Goal: Information Seeking & Learning: Understand process/instructions

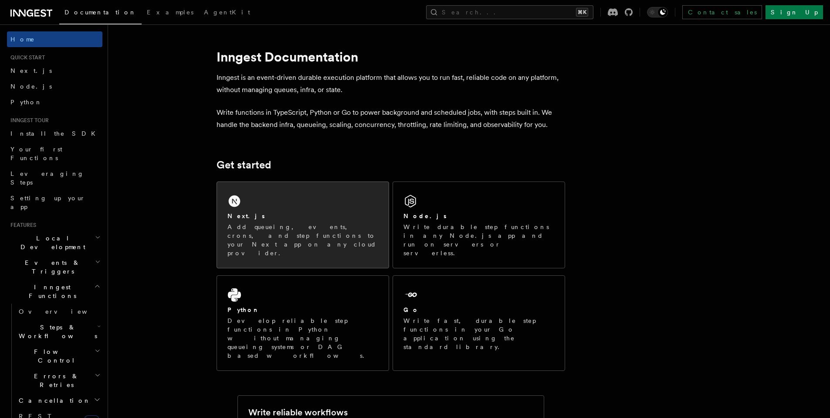
click at [299, 194] on div "Next.js Add queueing, events, crons, and step functions to your Next app on any…" at bounding box center [303, 225] width 172 height 86
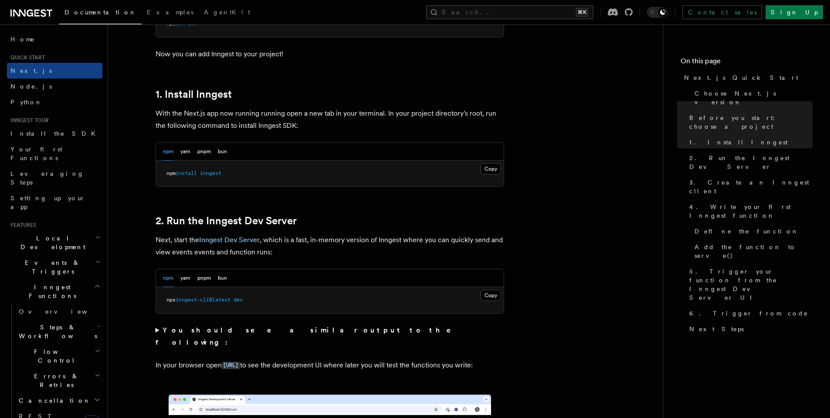
scroll to position [434, 0]
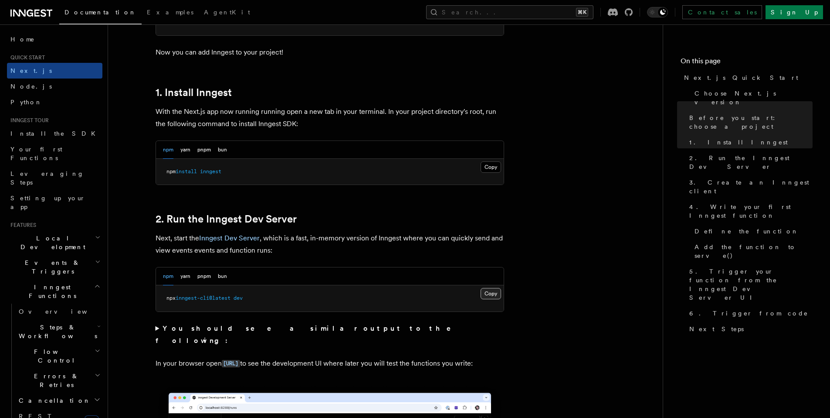
click at [490, 296] on button "Copy Copied" at bounding box center [491, 293] width 20 height 11
click at [490, 167] on button "Copy Copied" at bounding box center [491, 166] width 20 height 11
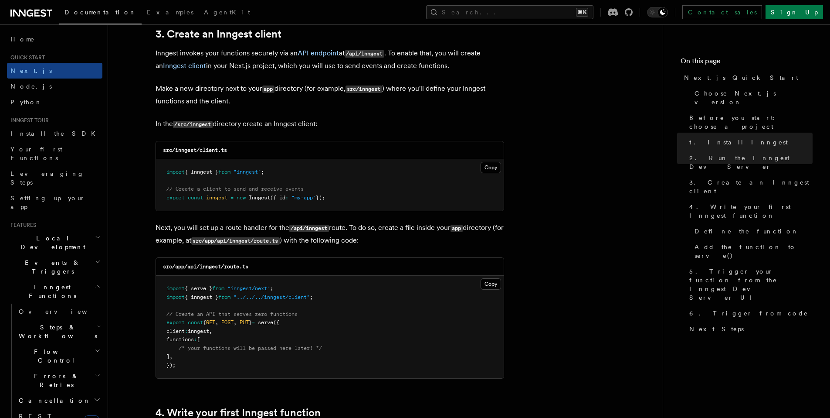
scroll to position [1042, 0]
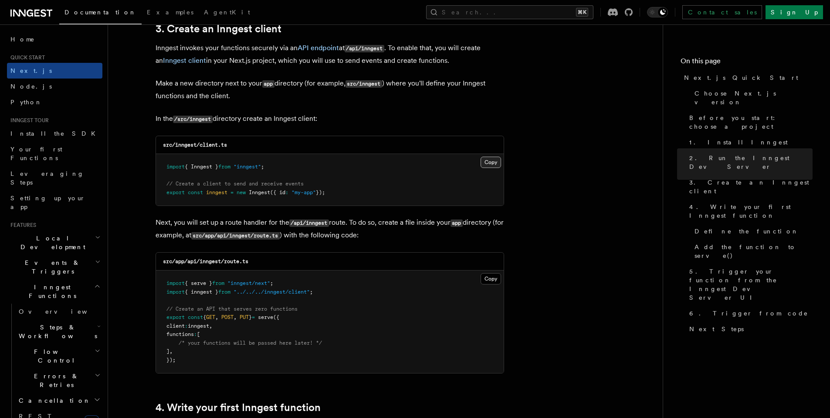
click at [490, 163] on button "Copy Copied" at bounding box center [491, 161] width 20 height 11
click at [489, 164] on button "Copy Copied" at bounding box center [491, 161] width 20 height 11
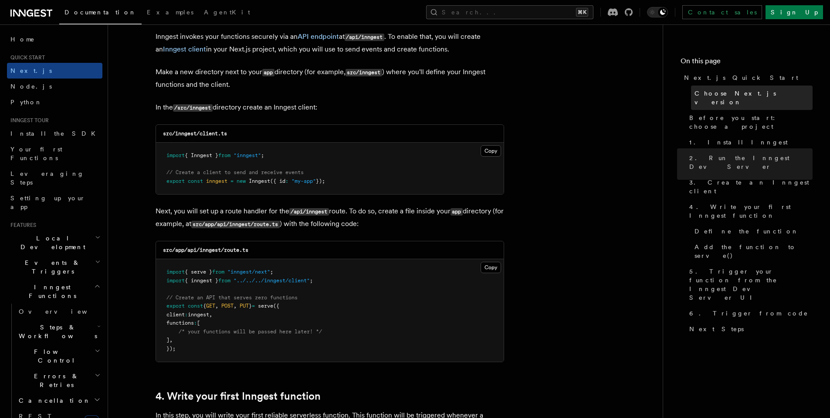
scroll to position [1054, 0]
click at [257, 153] on span ""inngest"" at bounding box center [247, 155] width 27 height 6
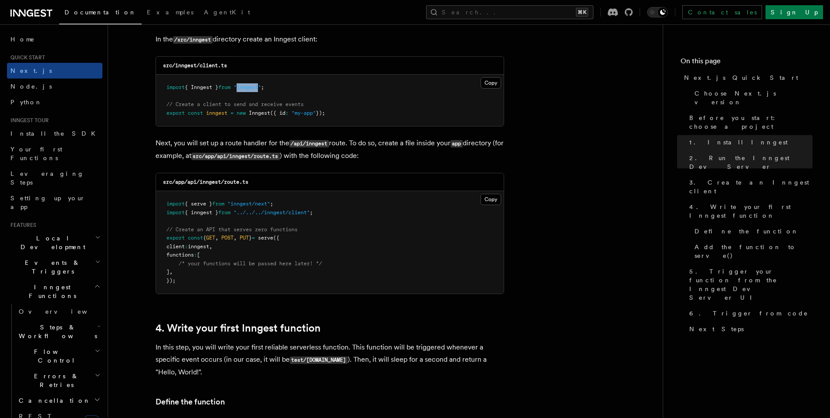
scroll to position [1144, 0]
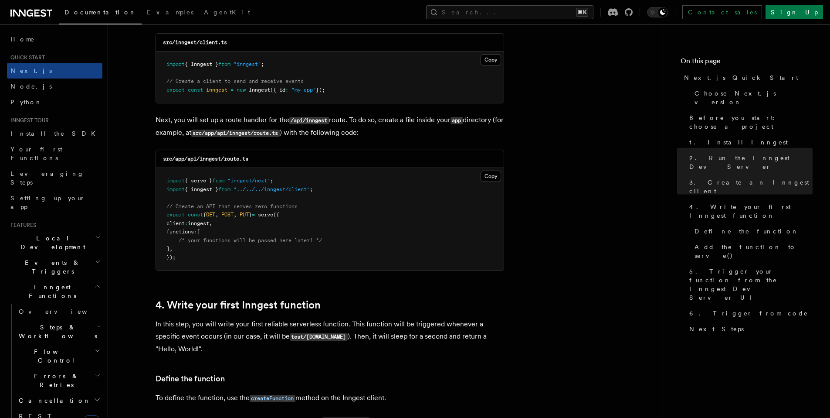
click at [314, 230] on pre "import { serve } from "inngest/next" ; import { inngest } from "../../../innges…" at bounding box center [330, 219] width 348 height 102
click at [491, 177] on button "Copy Copied" at bounding box center [491, 175] width 20 height 11
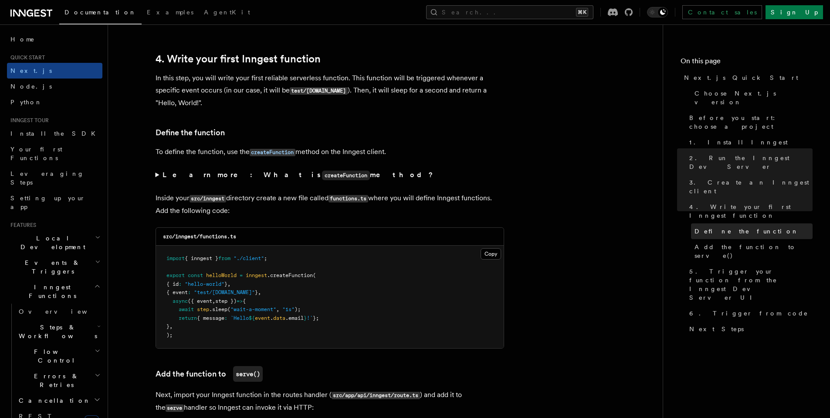
scroll to position [1391, 0]
